Goal: Task Accomplishment & Management: Use online tool/utility

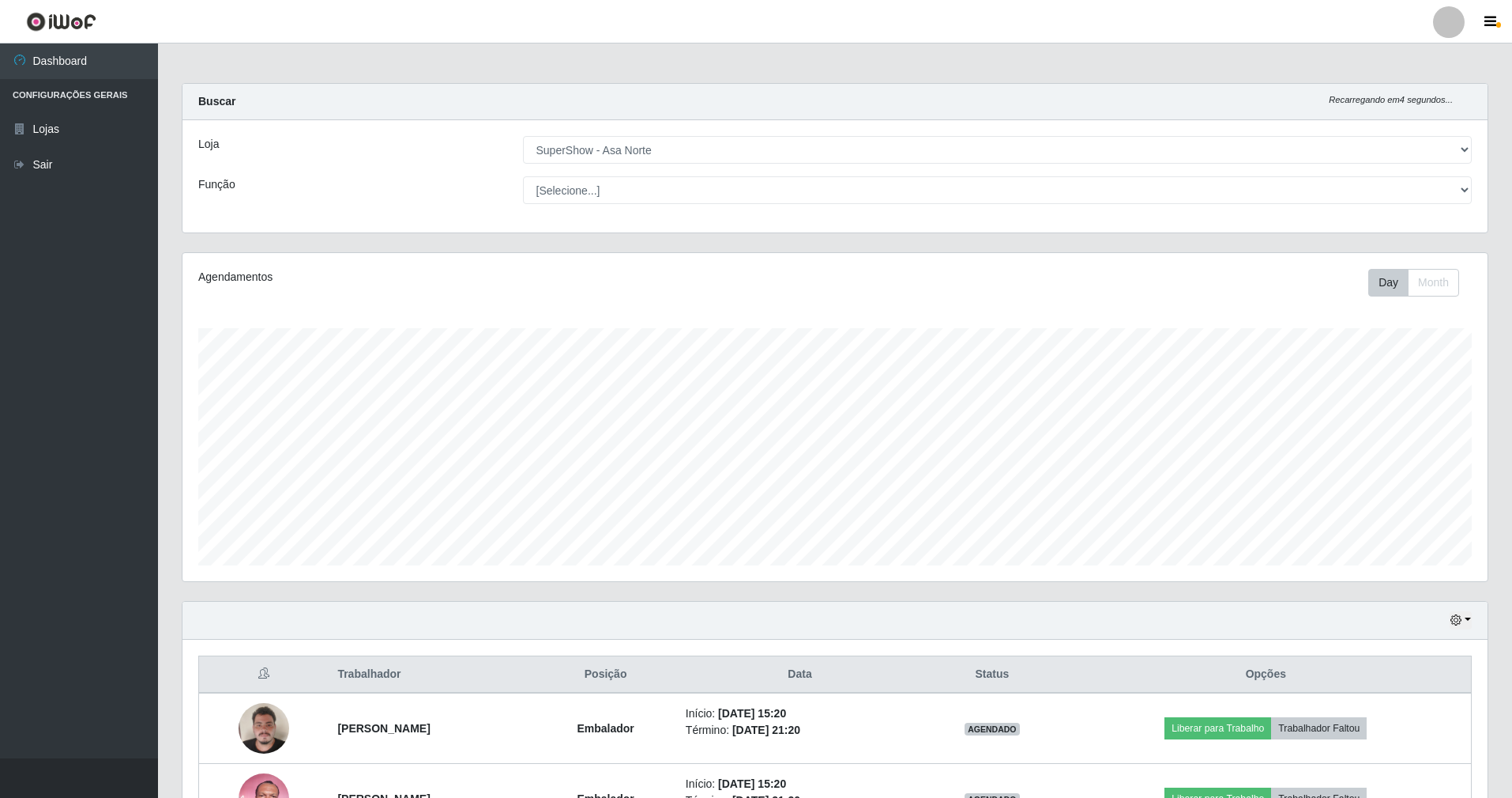
select select "71"
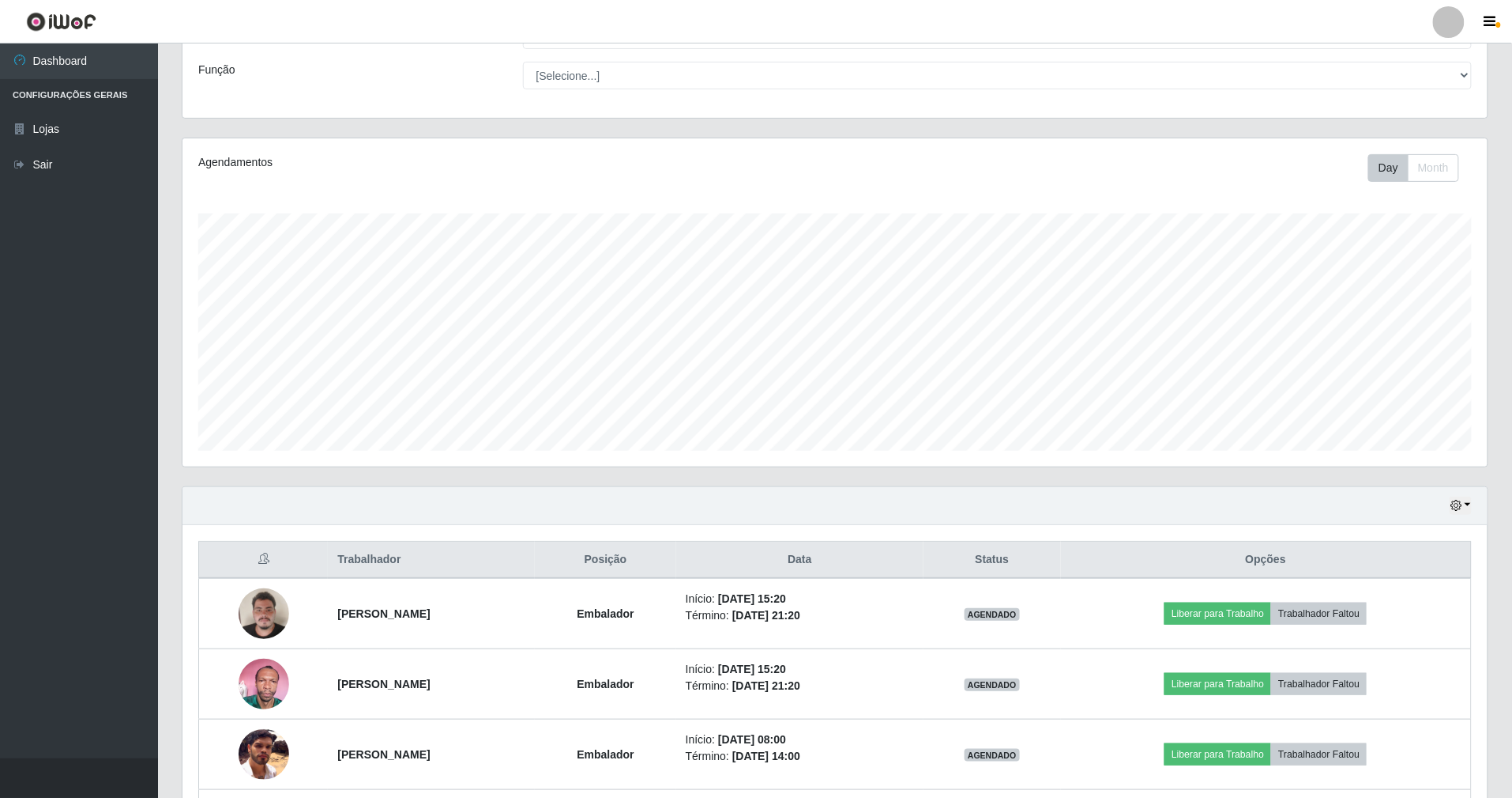
scroll to position [329, 1305]
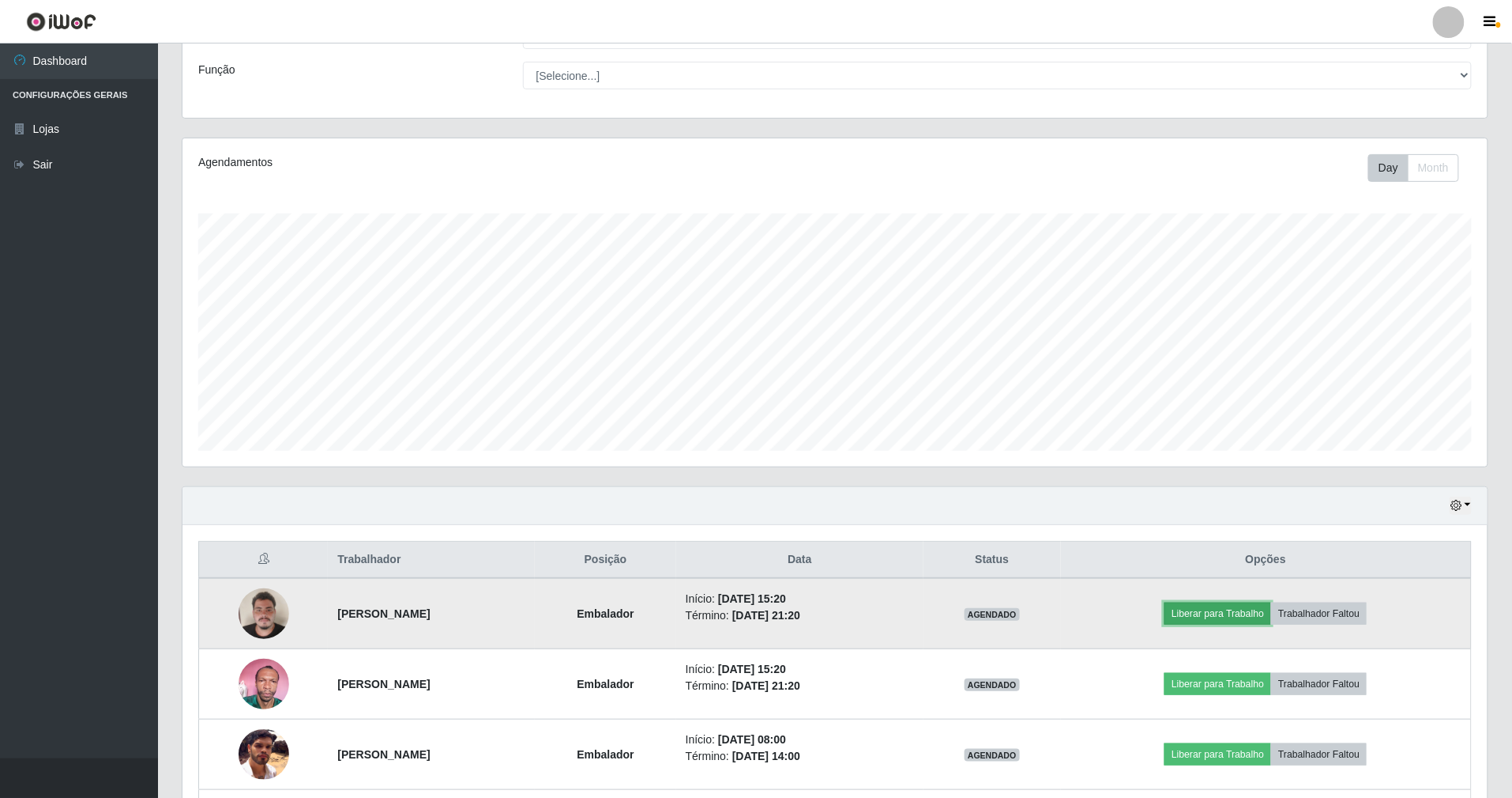
click at [1265, 615] on button "Liberar para Trabalho" at bounding box center [1218, 614] width 107 height 22
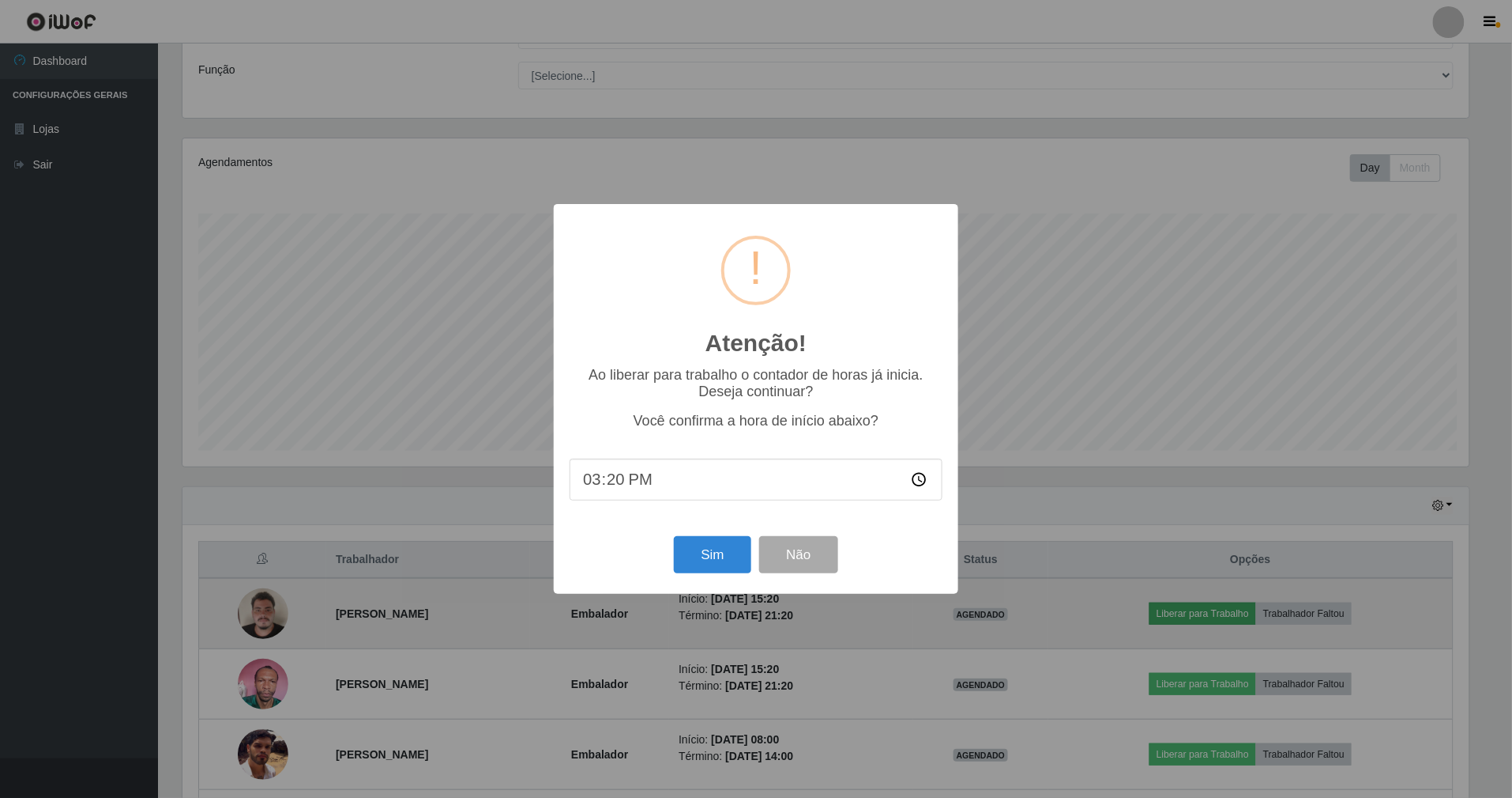
scroll to position [329, 1291]
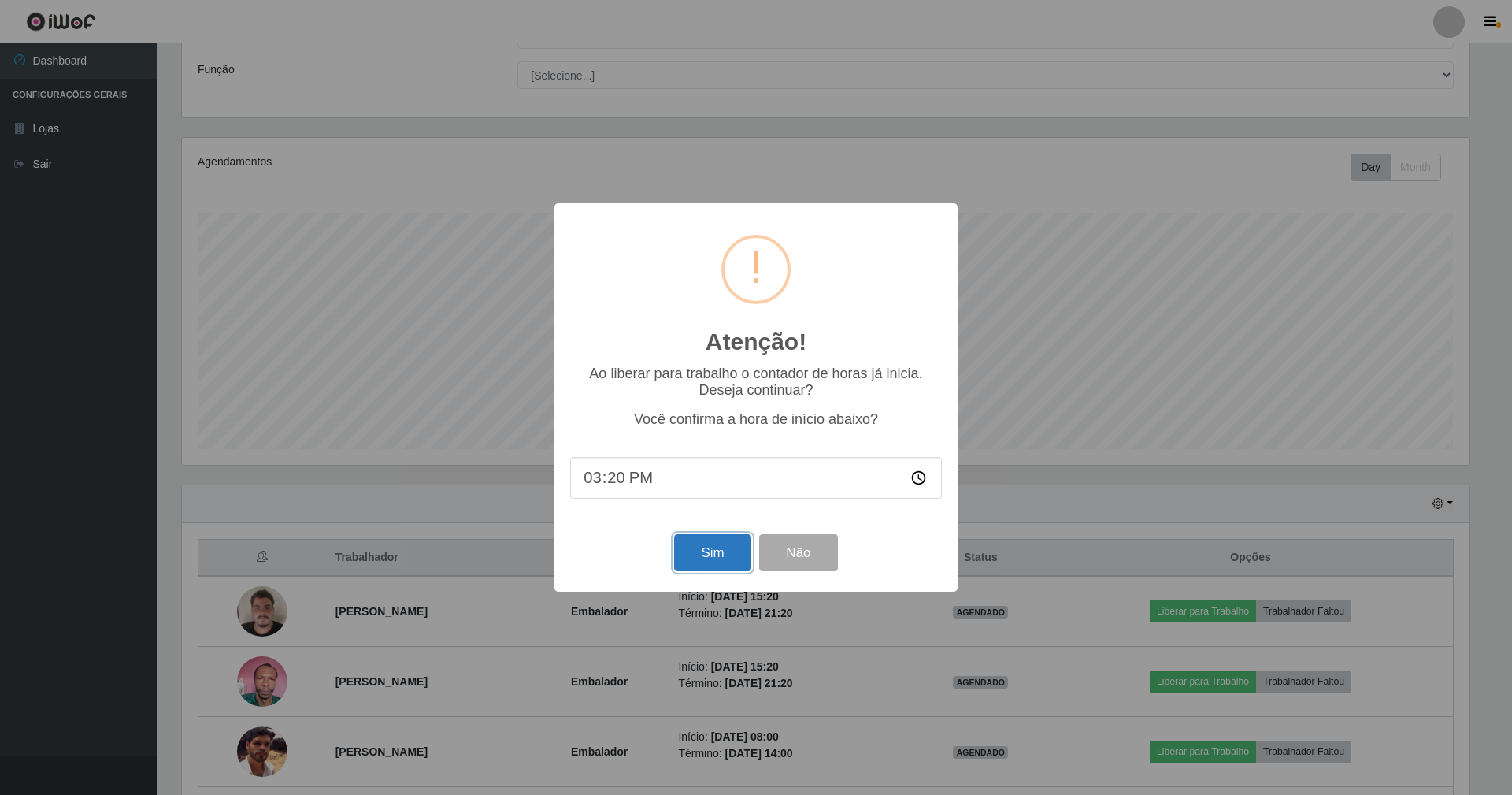
click at [750, 545] on button "Sim" at bounding box center [712, 552] width 76 height 37
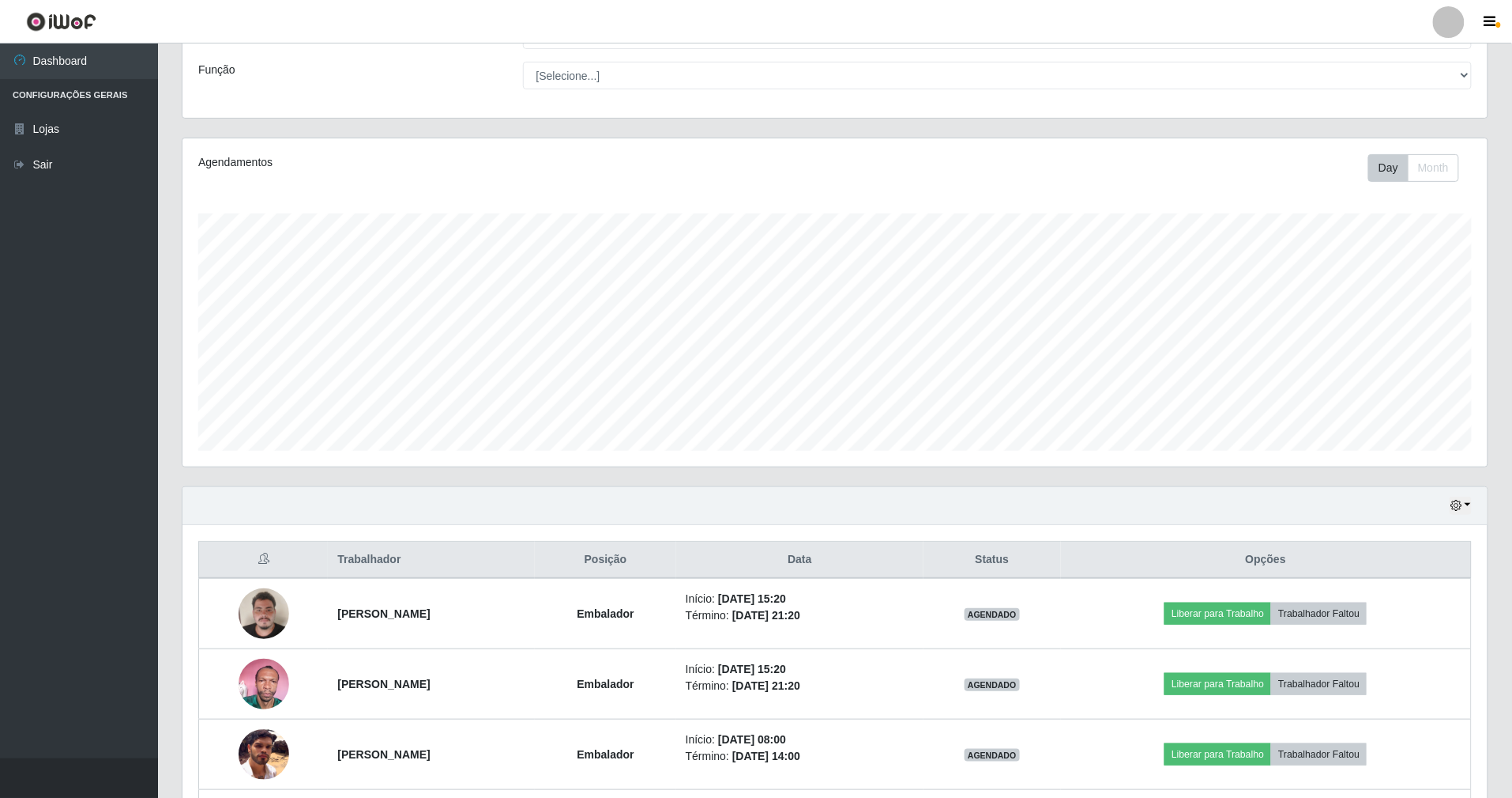
scroll to position [329, 1310]
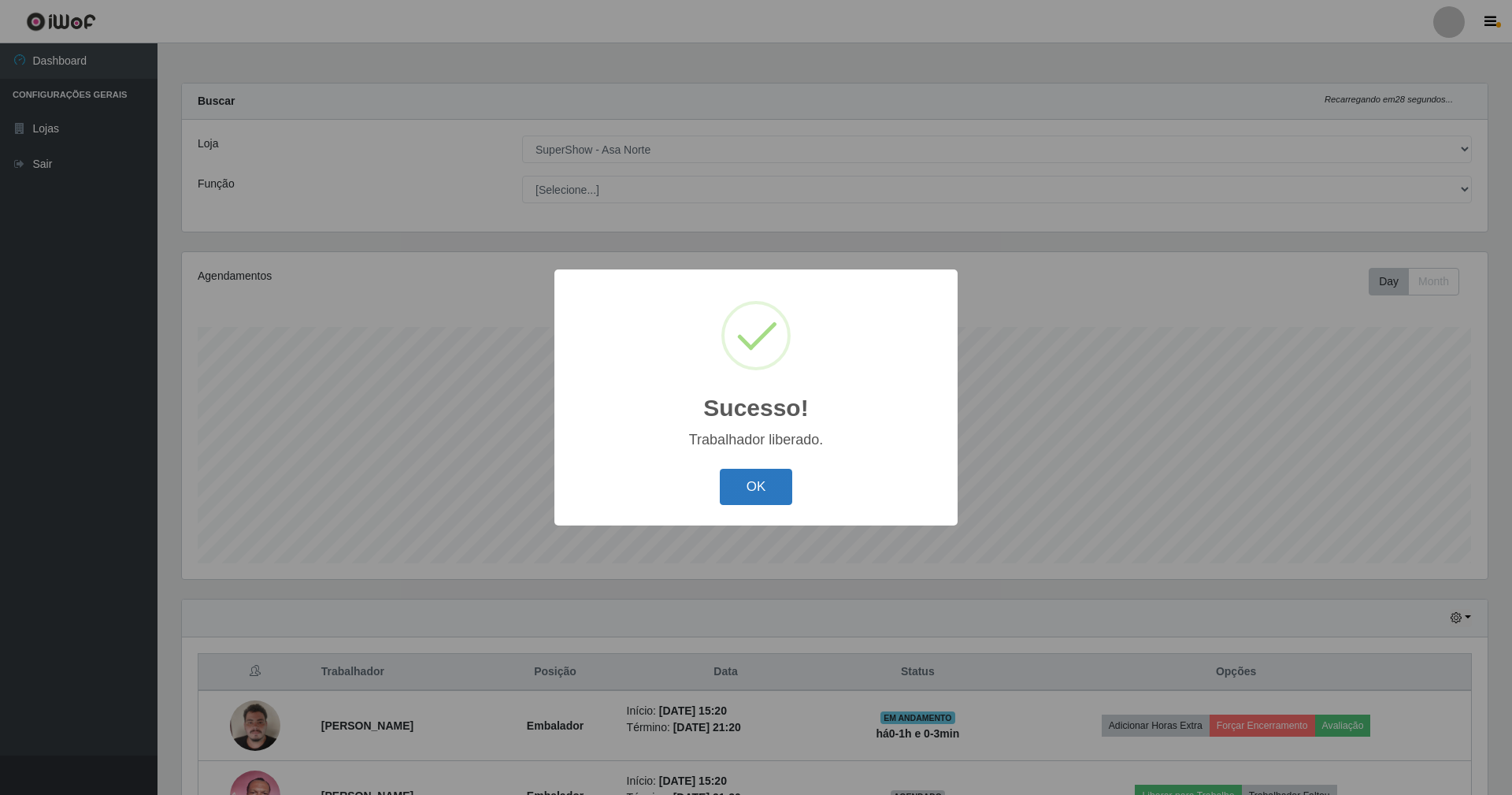
drag, startPoint x: 759, startPoint y: 457, endPoint x: 759, endPoint y: 477, distance: 20.0
click at [759, 477] on div "Sucesso! × Trabalhador liberado. OK Cancel" at bounding box center [756, 396] width 403 height 255
click at [760, 479] on button "OK" at bounding box center [756, 487] width 73 height 37
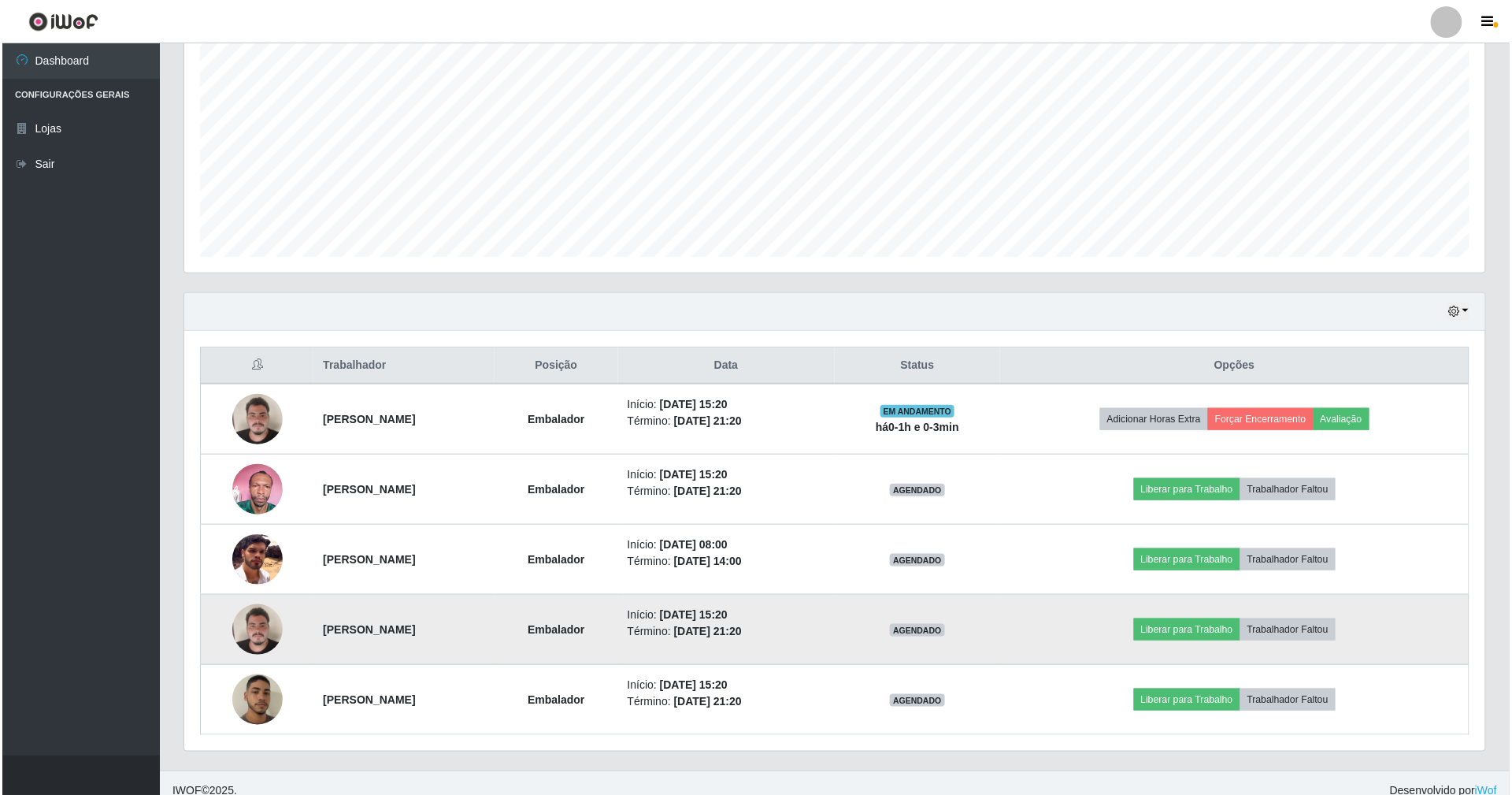
scroll to position [325, 0]
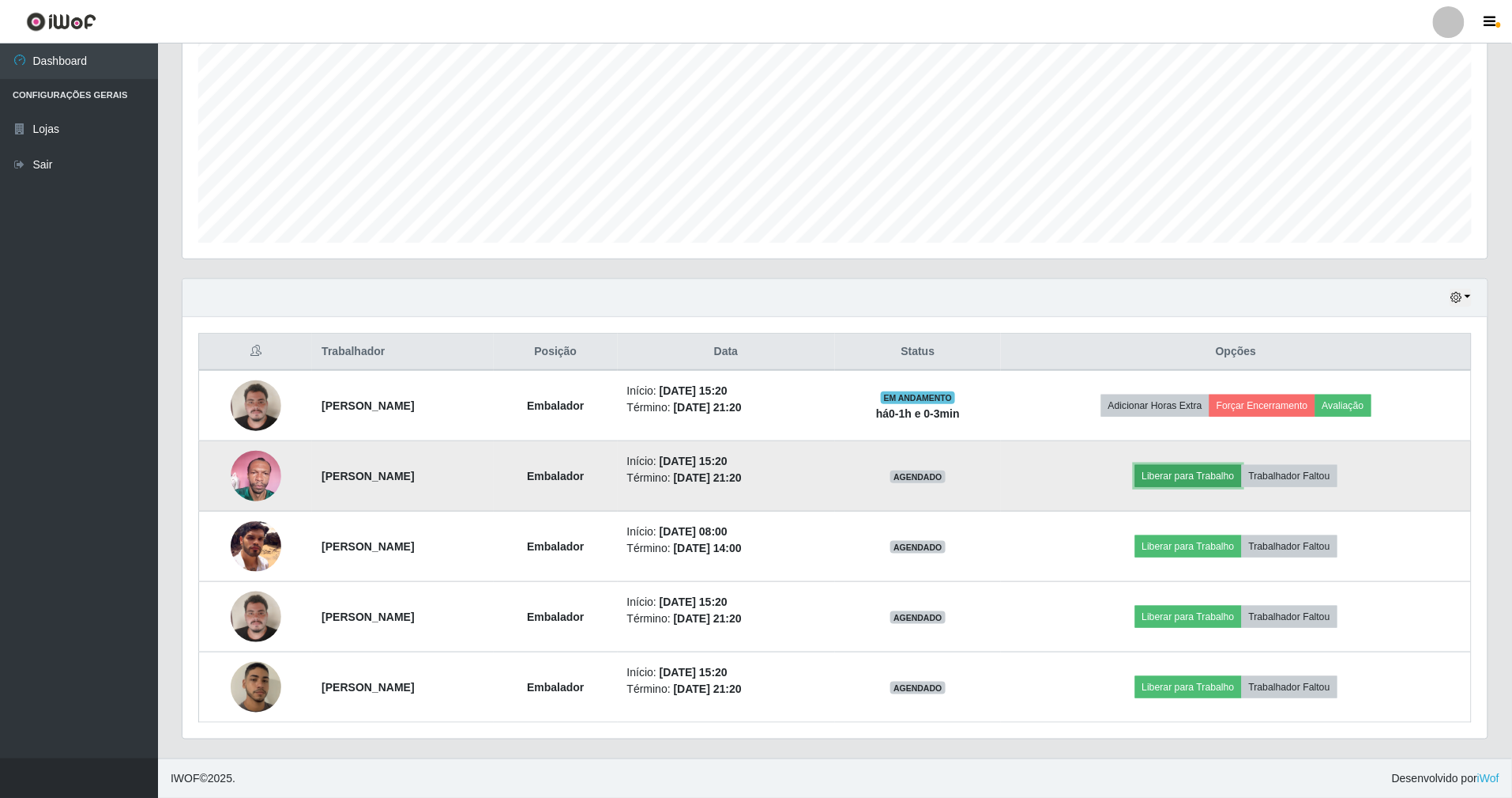
click at [1225, 482] on button "Liberar para Trabalho" at bounding box center [1189, 475] width 107 height 22
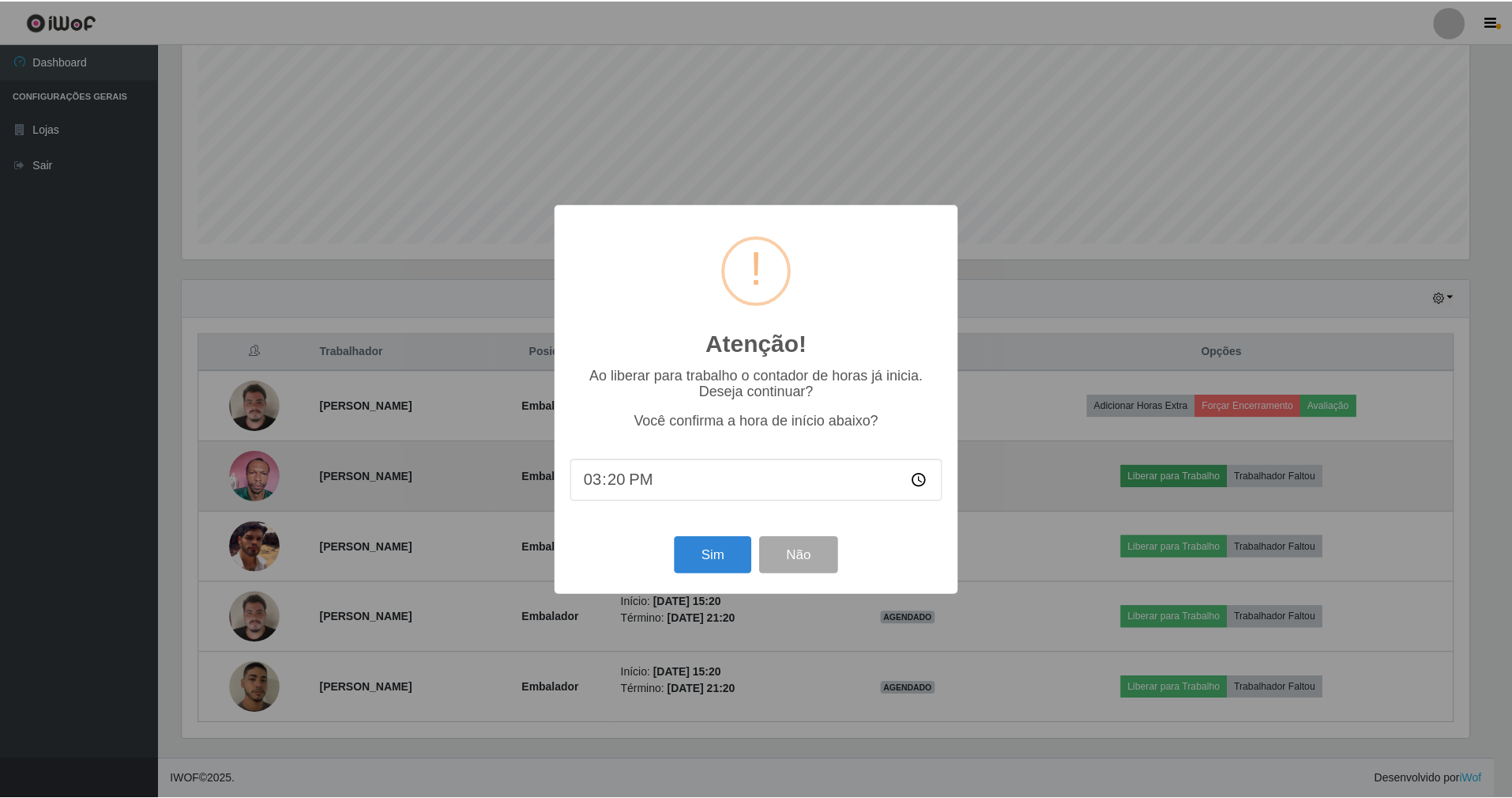
scroll to position [329, 1291]
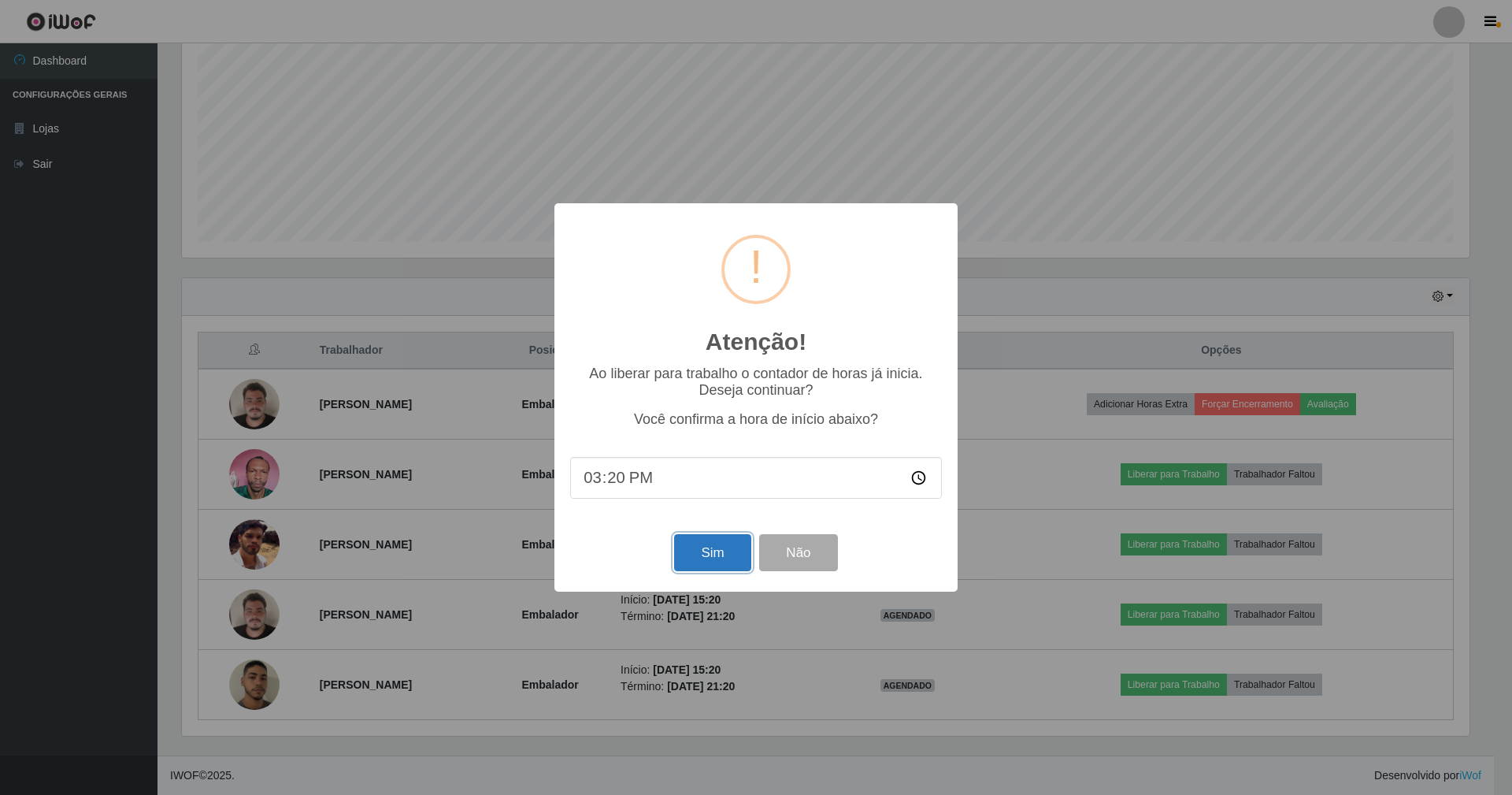
click at [707, 564] on button "Sim" at bounding box center [712, 552] width 76 height 37
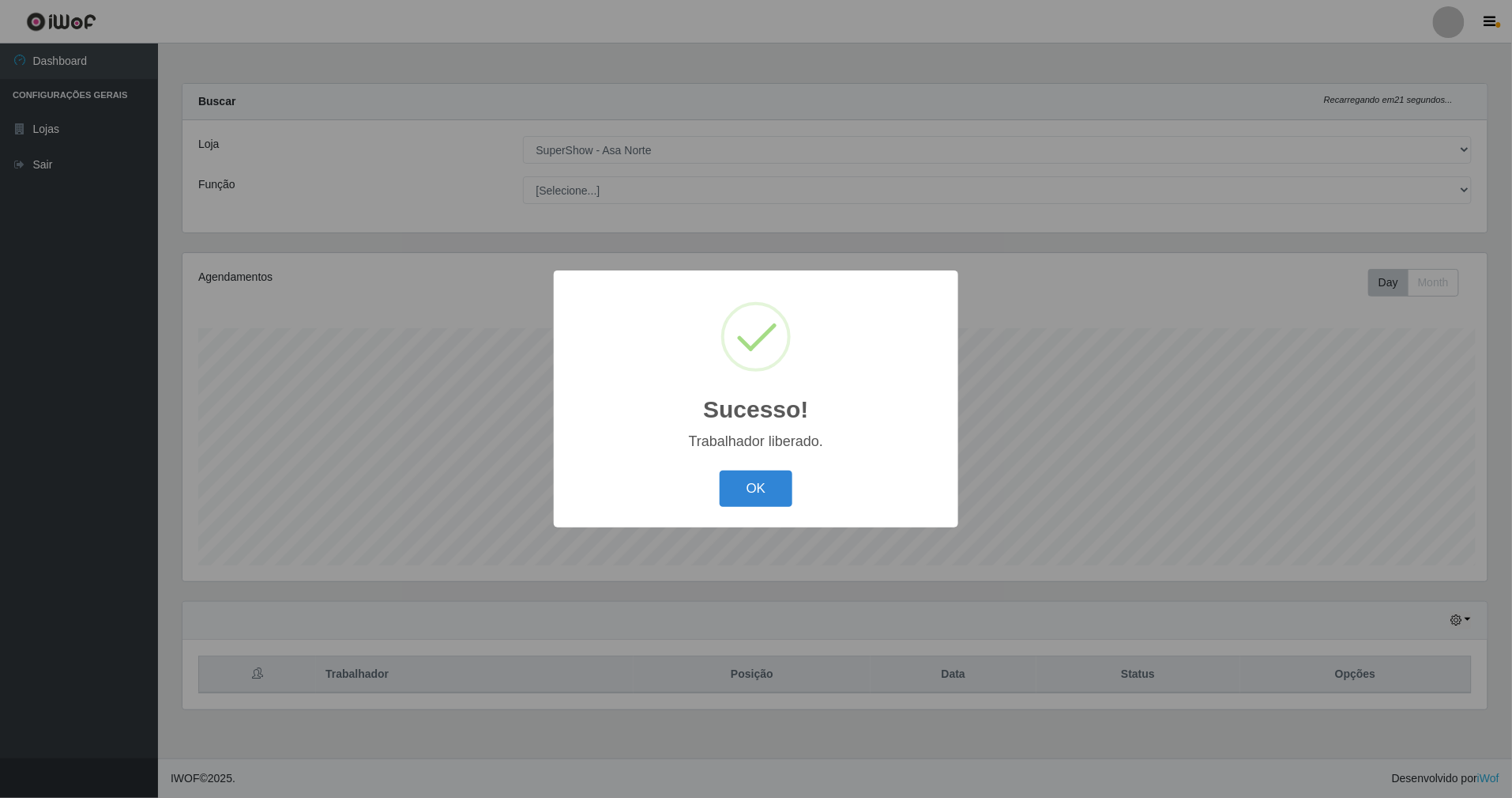
scroll to position [329, 1310]
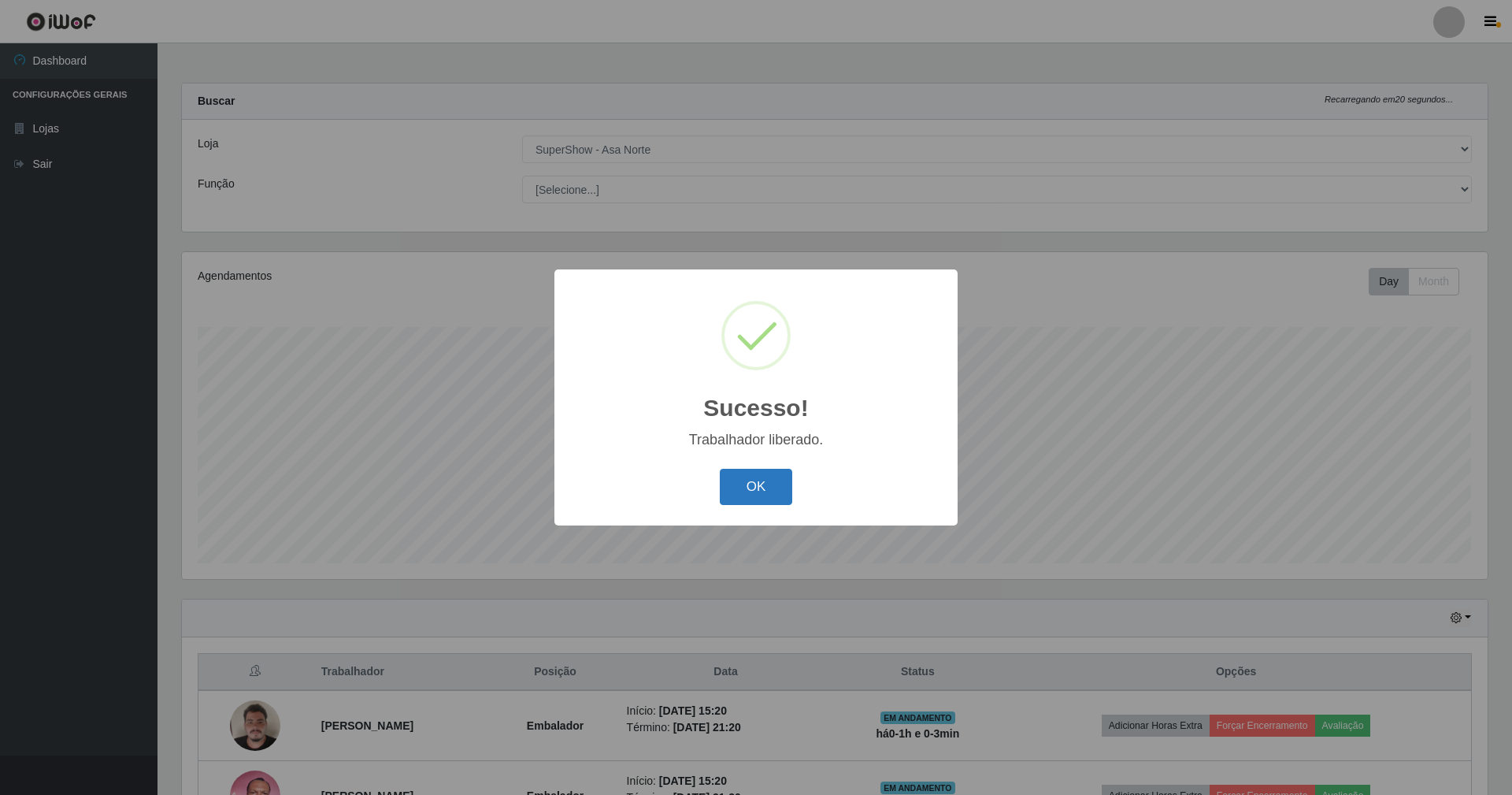
click at [751, 488] on button "OK" at bounding box center [756, 487] width 73 height 37
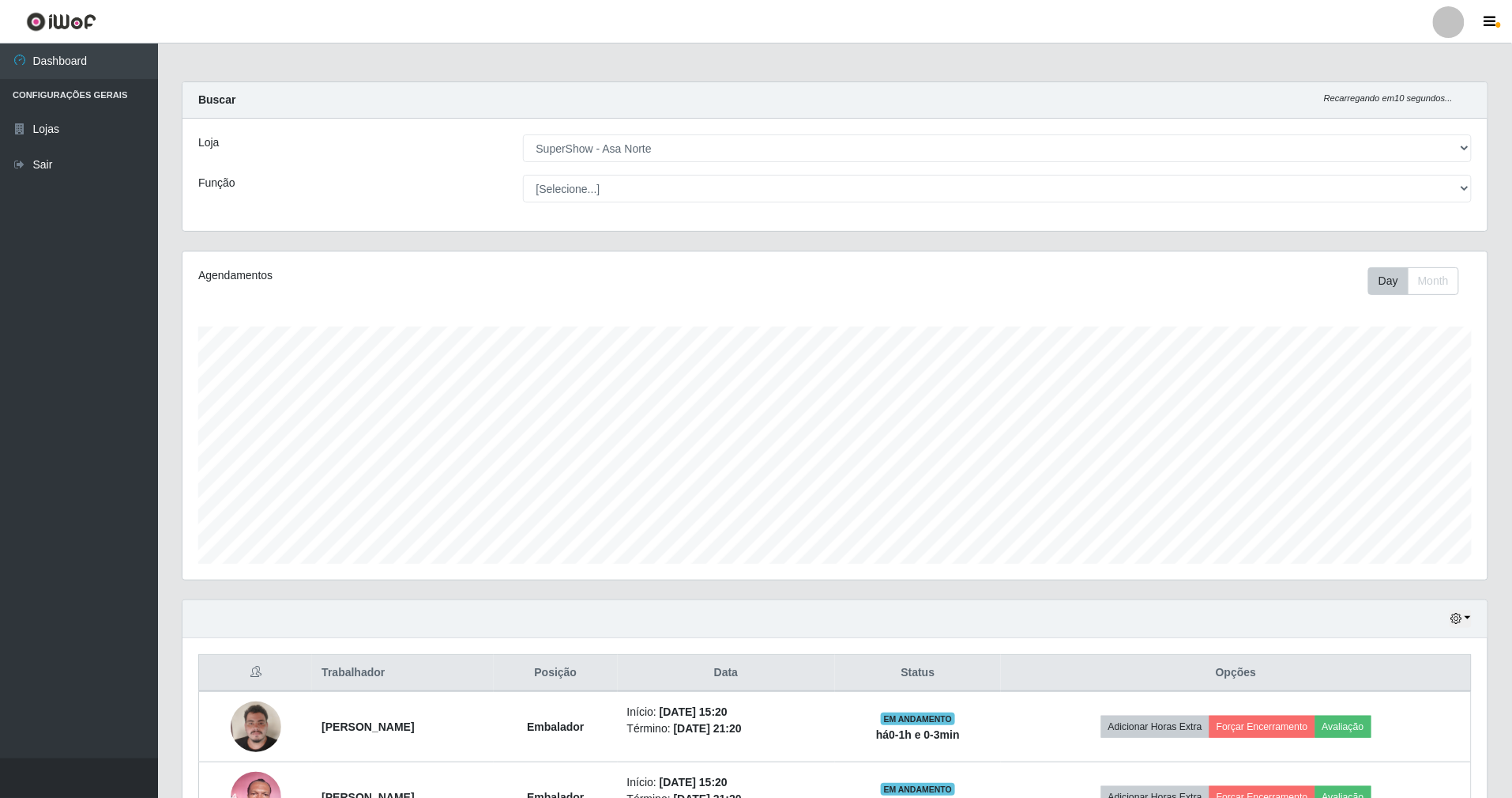
scroll to position [0, 0]
click at [455, 319] on div "Agendamentos Day Month 12/08 Agendamentos 18" at bounding box center [835, 417] width 1305 height 328
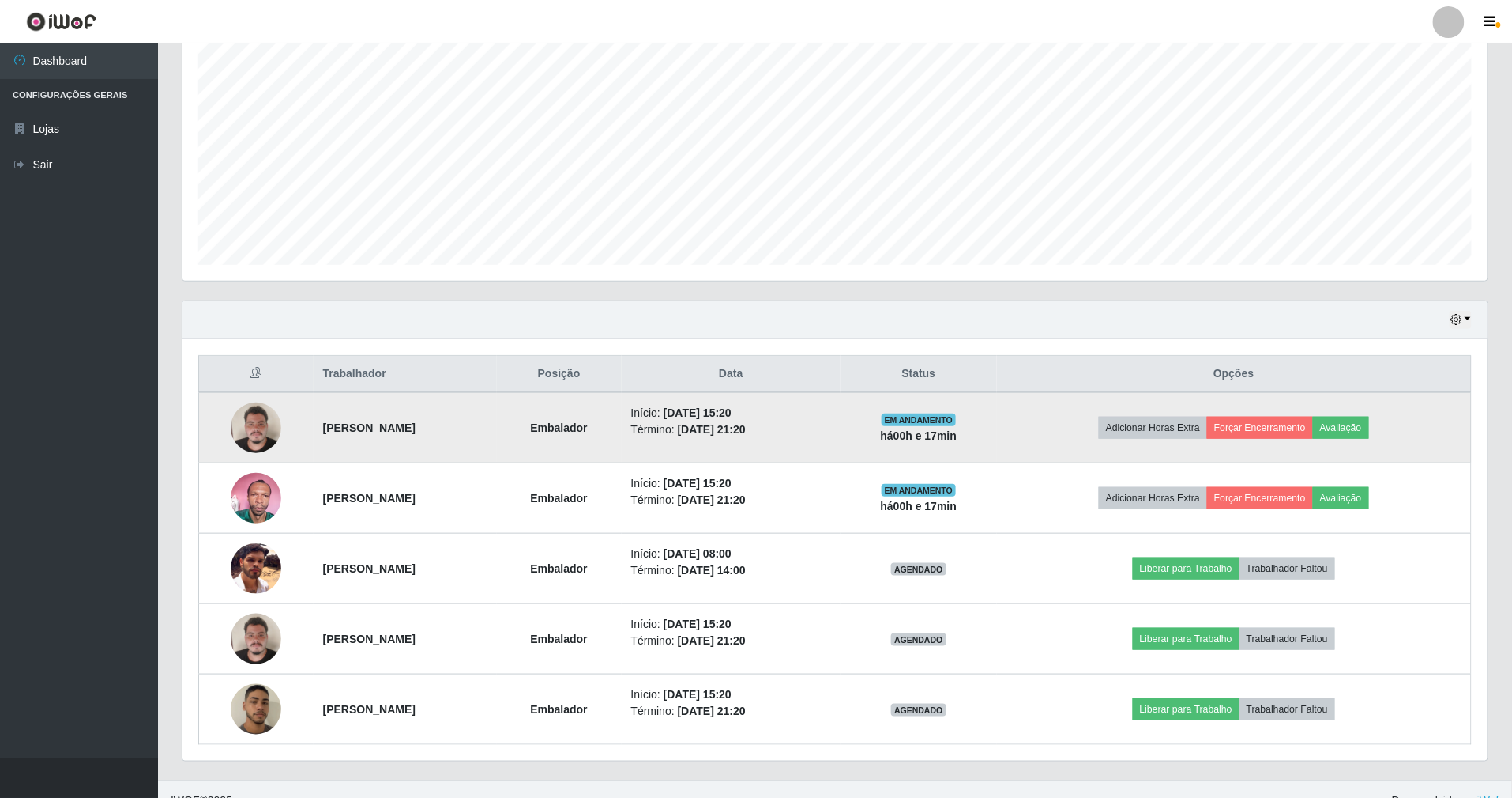
scroll to position [316, 0]
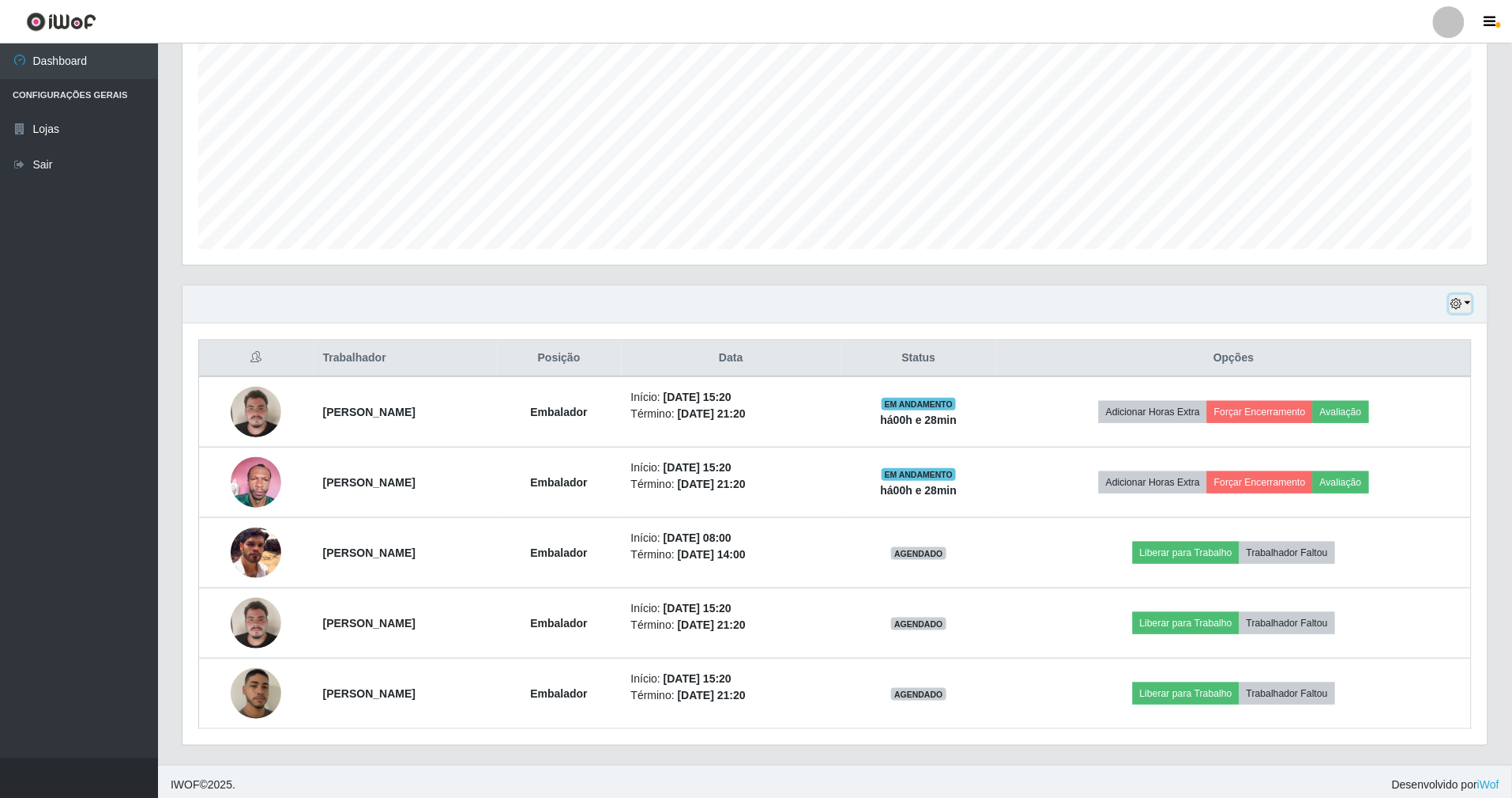
click at [1468, 301] on button "button" at bounding box center [1461, 304] width 22 height 18
click at [1436, 390] on button "3 dias" at bounding box center [1410, 399] width 125 height 33
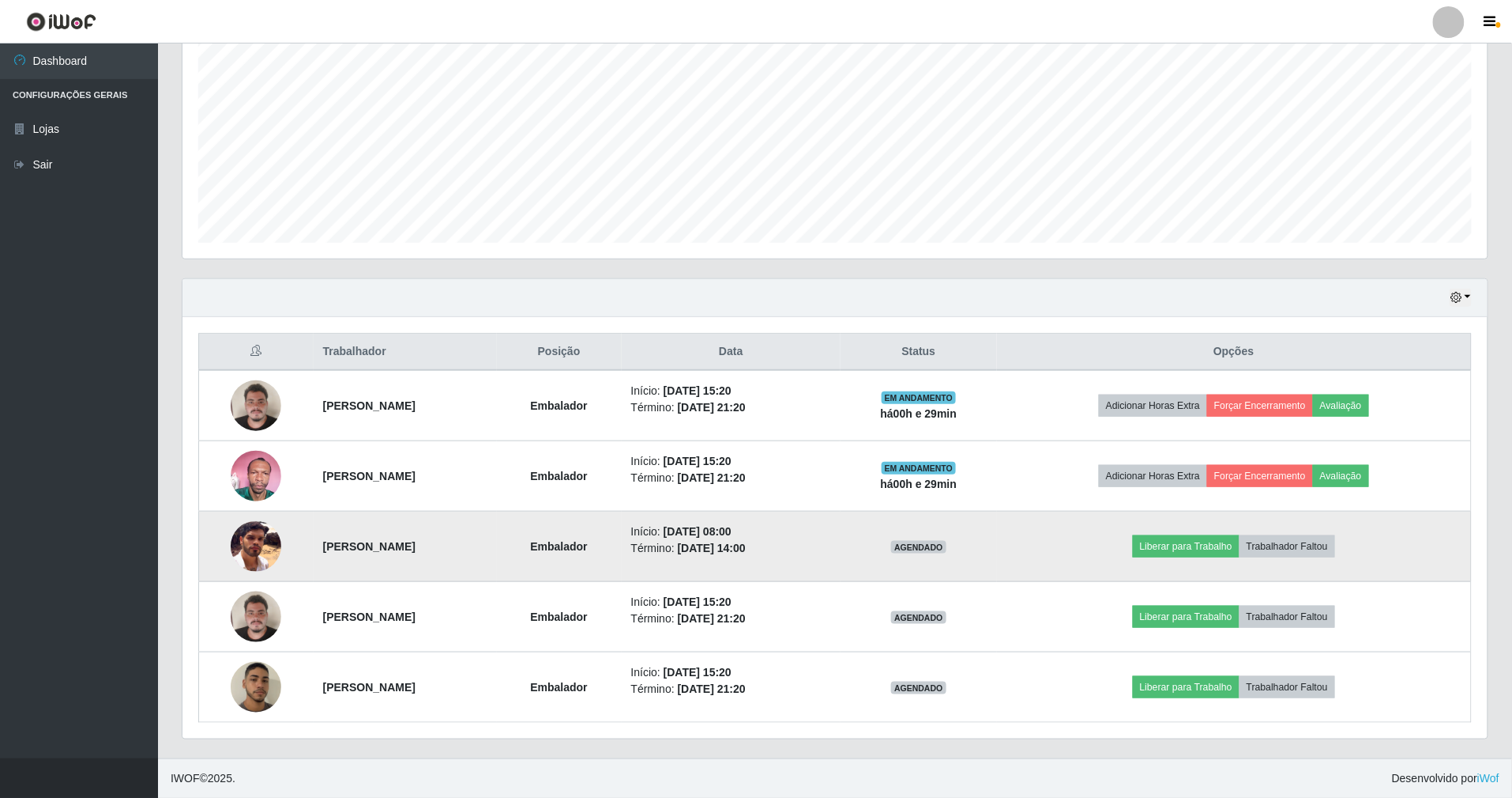
scroll to position [326, 0]
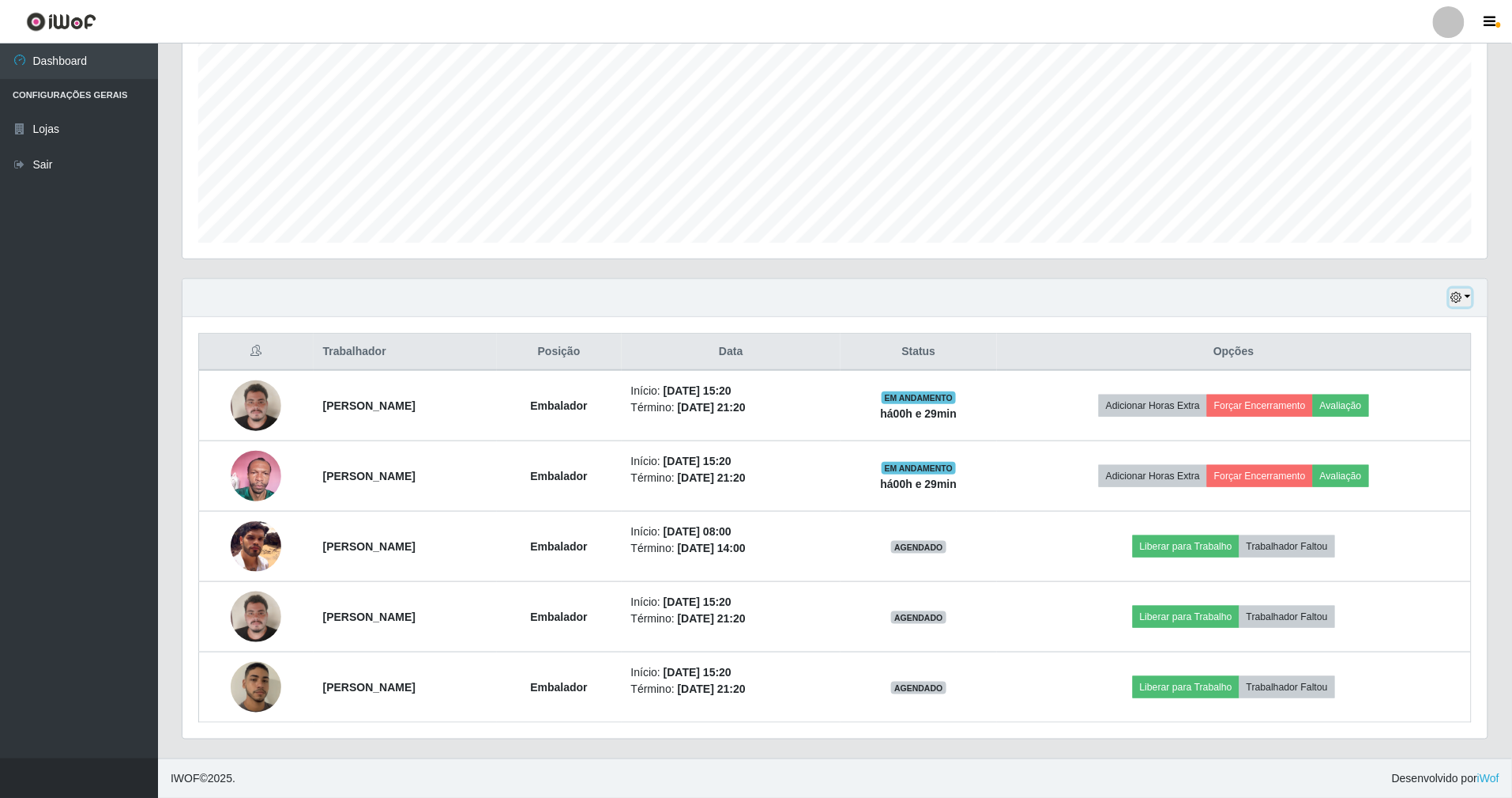
click at [1455, 292] on icon "button" at bounding box center [1456, 297] width 11 height 11
click at [1430, 324] on button "Hoje" at bounding box center [1410, 325] width 125 height 33
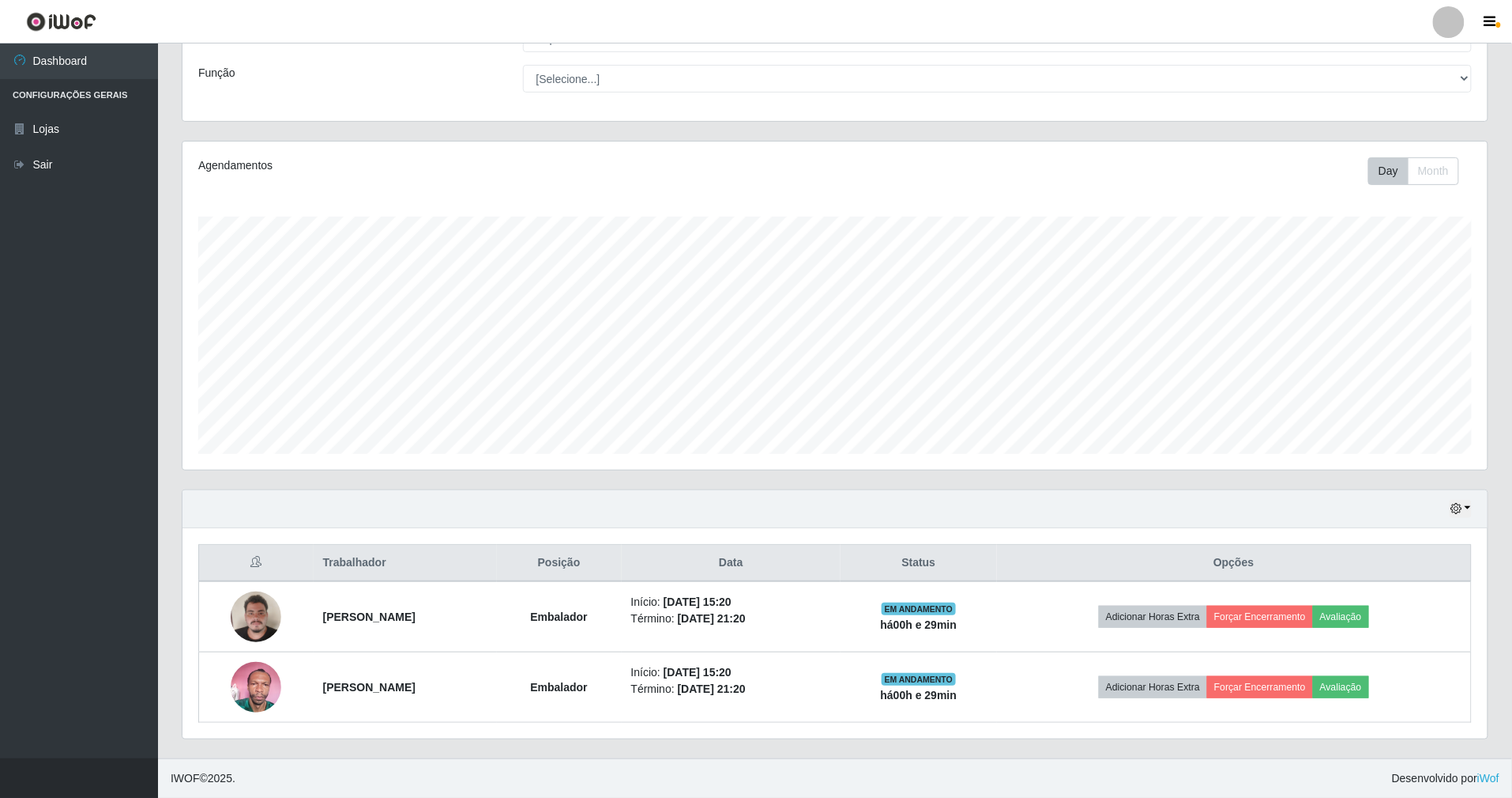
scroll to position [115, 0]
